Goal: Task Accomplishment & Management: Manage account settings

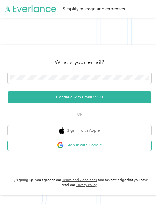
click at [88, 149] on button "Sign in with Google" at bounding box center [79, 145] width 143 height 11
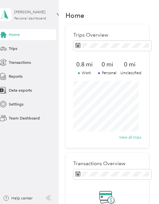
click at [38, 18] on div "Personal dashboard" at bounding box center [30, 19] width 32 height 4
click at [38, 47] on div "Team dashboard Personal dashboard Log out" at bounding box center [59, 59] width 110 height 36
click at [41, 49] on div "Trips" at bounding box center [27, 48] width 58 height 11
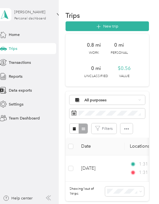
click at [32, 13] on div "[PERSON_NAME]" at bounding box center [34, 12] width 41 height 6
click at [32, 43] on div "Team dashboard" at bounding box center [20, 43] width 30 height 6
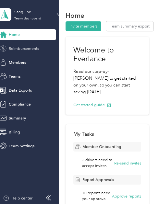
click at [32, 47] on span "Reimbursements" at bounding box center [24, 49] width 30 height 6
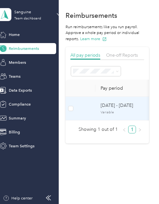
click at [117, 107] on span "[DATE] - [DATE]" at bounding box center [133, 105] width 64 height 7
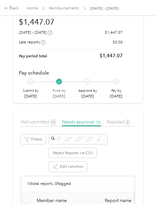
scroll to position [48, 0]
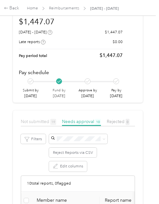
click at [40, 120] on span "Not submitted 19" at bounding box center [38, 121] width 35 height 5
